Goal: Navigation & Orientation: Find specific page/section

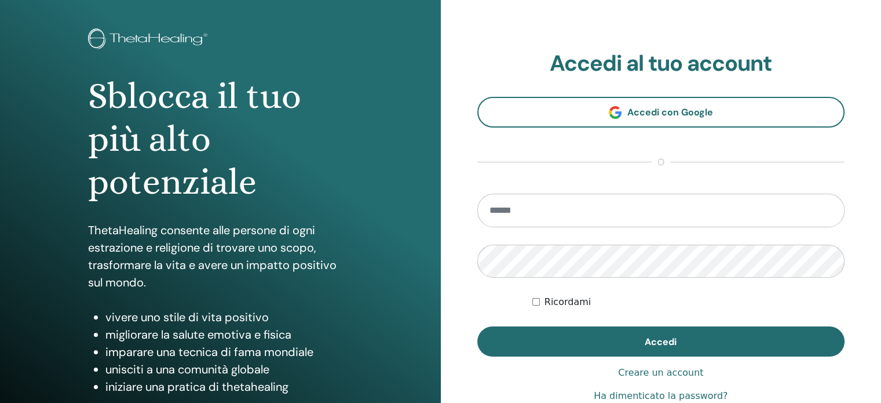
scroll to position [58, 0]
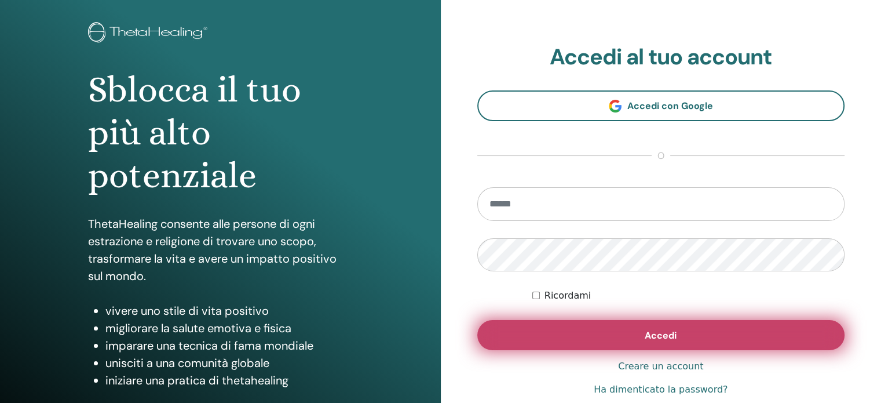
type input "**********"
click at [652, 337] on font "Accedi" at bounding box center [661, 335] width 32 height 12
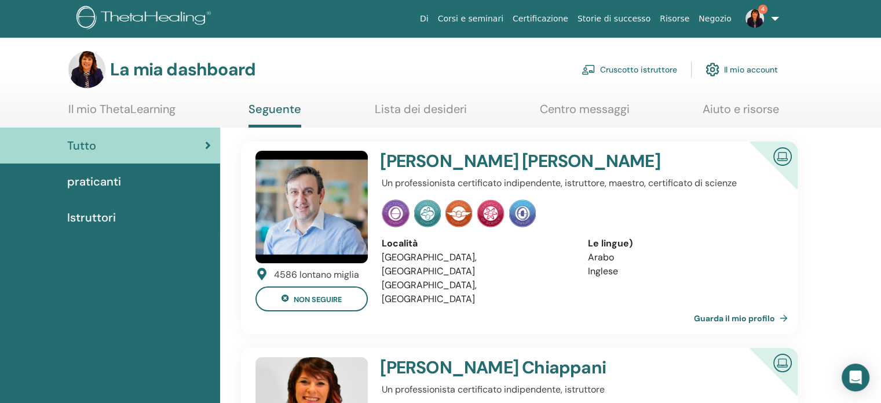
click at [637, 65] on font "Cruscotto istruttore" at bounding box center [638, 70] width 77 height 10
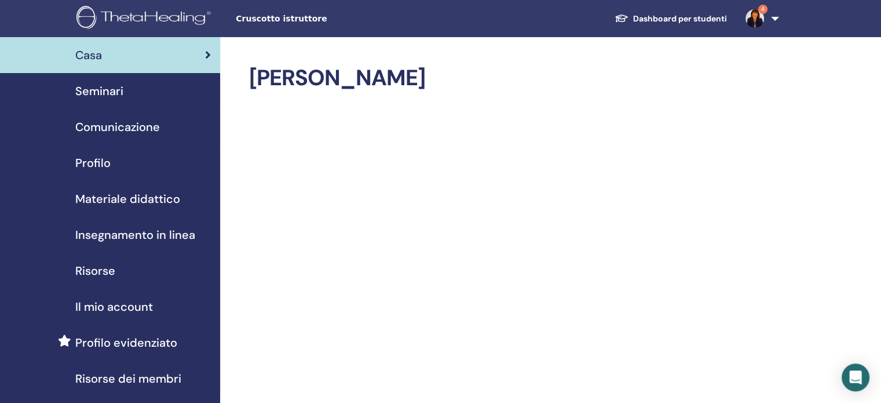
click at [118, 93] on span "Seminari" at bounding box center [99, 90] width 48 height 17
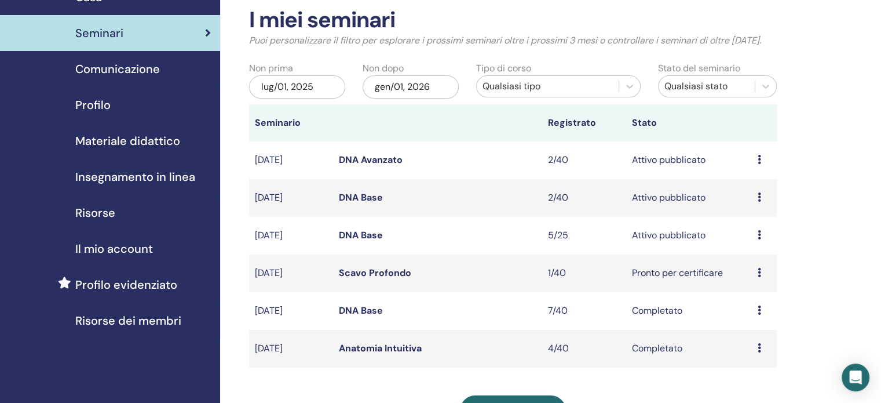
scroll to position [116, 0]
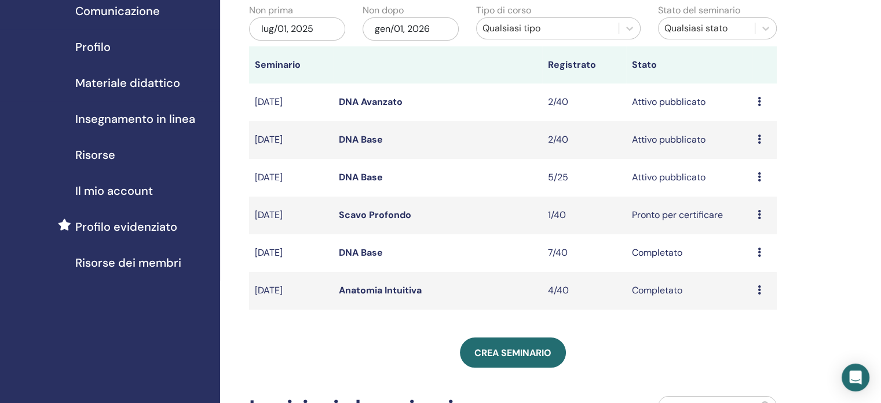
click at [372, 177] on link "DNA Base" at bounding box center [361, 177] width 44 height 12
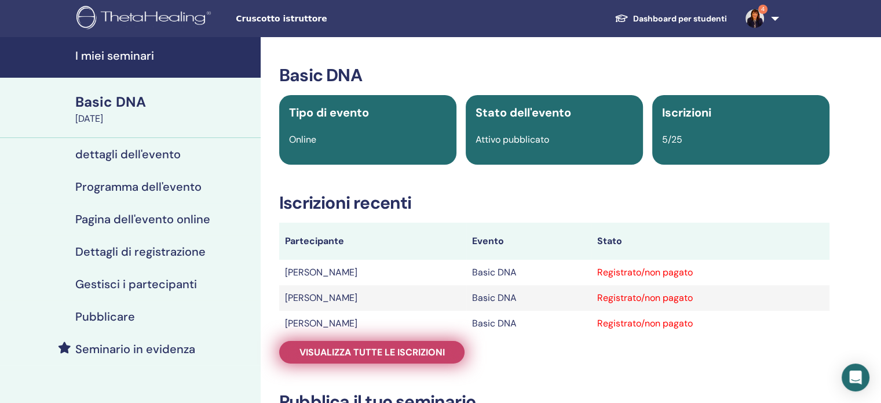
click at [411, 356] on span "Visualizza tutte le iscrizioni" at bounding box center [371, 352] width 145 height 12
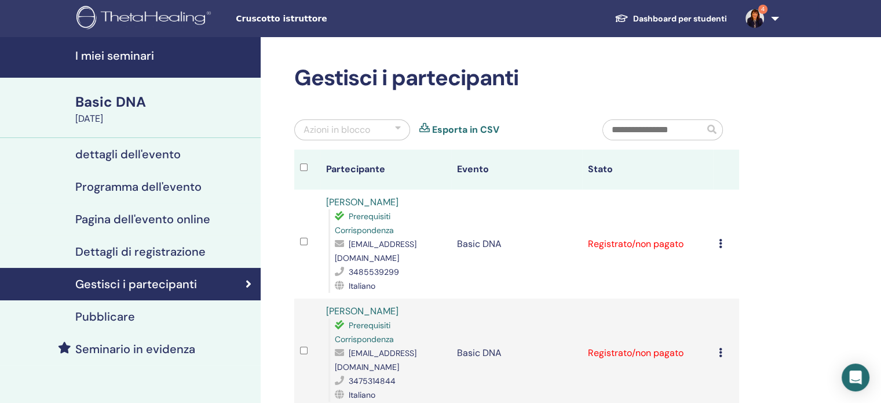
click at [138, 151] on h4 "dettagli dell'evento" at bounding box center [127, 154] width 105 height 14
click at [137, 53] on h4 "I miei seminari" at bounding box center [164, 56] width 178 height 14
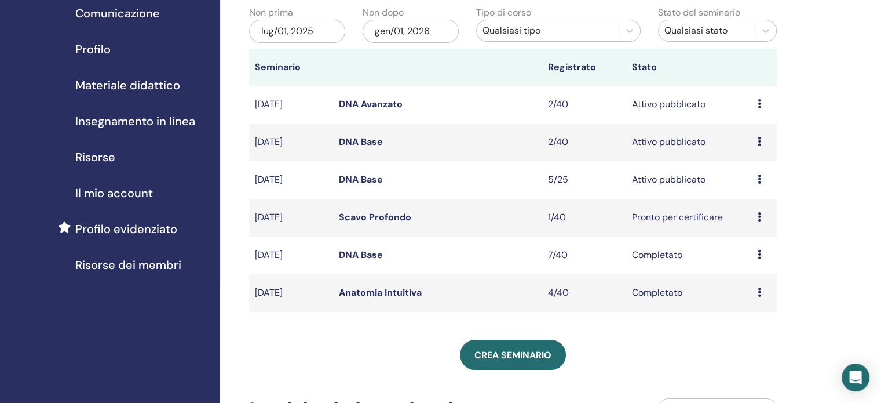
scroll to position [116, 0]
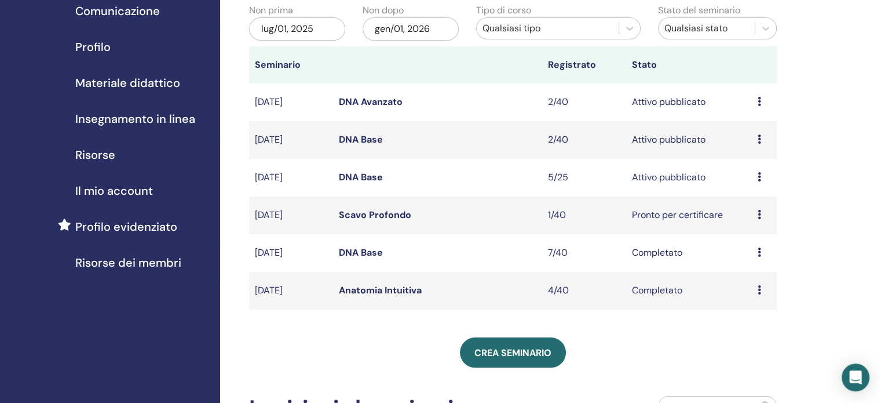
click at [360, 138] on link "DNA Base" at bounding box center [361, 139] width 44 height 12
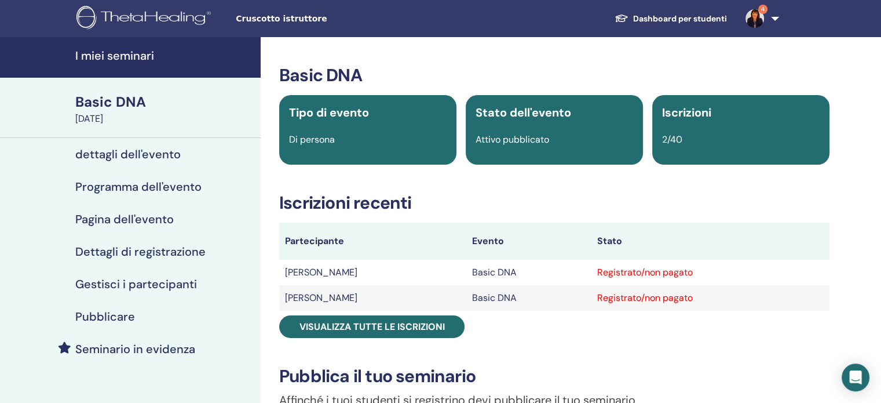
click at [130, 55] on h4 "I miei seminari" at bounding box center [164, 56] width 178 height 14
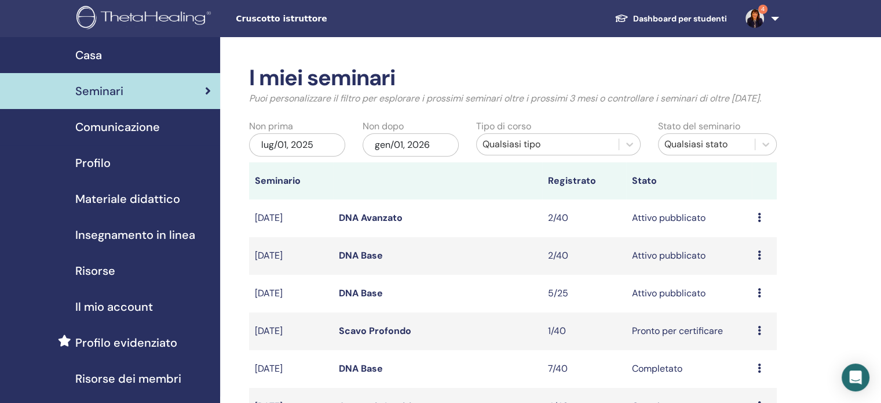
click at [140, 198] on span "Materiale didattico" at bounding box center [127, 198] width 105 height 17
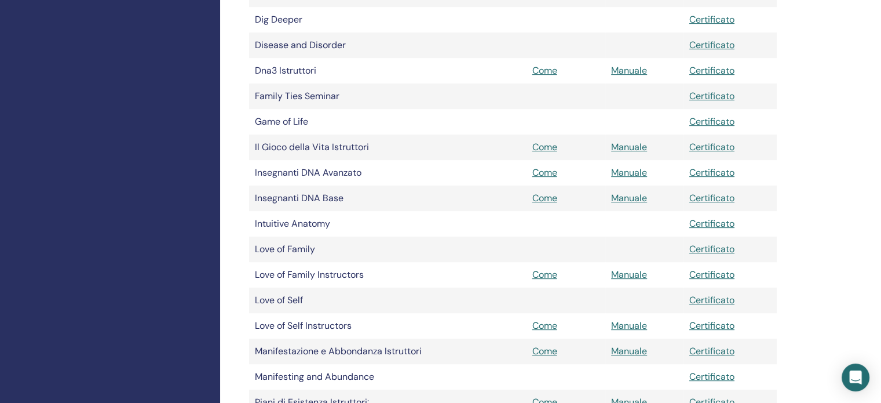
scroll to position [579, 0]
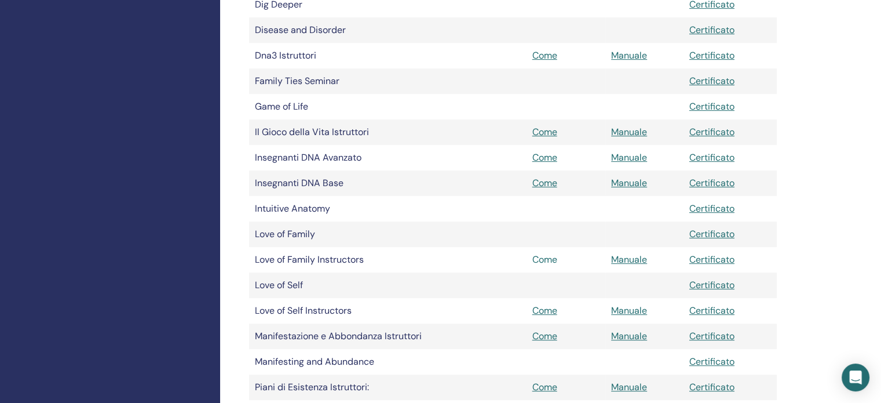
drag, startPoint x: 540, startPoint y: 259, endPoint x: 536, endPoint y: 272, distance: 13.2
click at [540, 259] on link "Come" at bounding box center [544, 259] width 25 height 12
